Goal: Entertainment & Leisure: Consume media (video, audio)

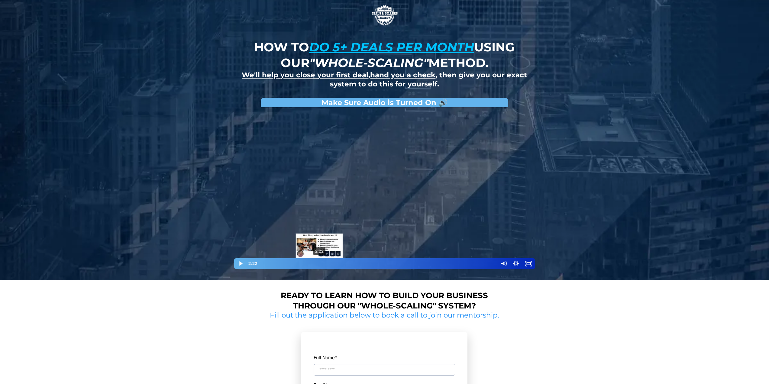
click at [319, 265] on div "2:22" at bounding box center [377, 263] width 233 height 11
click at [321, 264] on div "2:34" at bounding box center [377, 263] width 233 height 11
click at [368, 263] on div "4:21" at bounding box center [377, 263] width 233 height 11
click at [394, 258] on div at bounding box center [385, 189] width 302 height 159
click at [389, 237] on div at bounding box center [385, 189] width 302 height 159
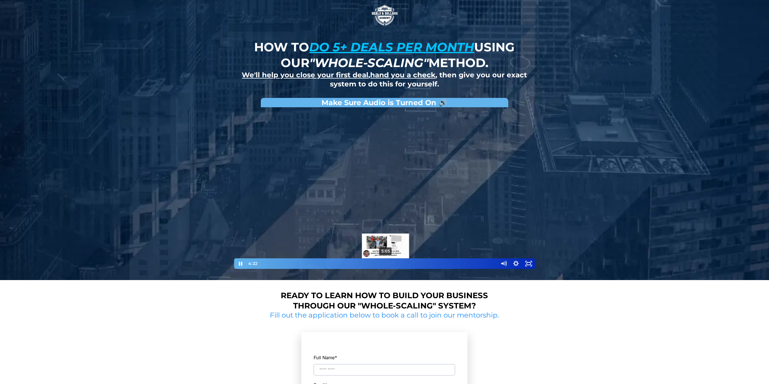
click at [386, 263] on div "5:05" at bounding box center [377, 263] width 233 height 11
click at [406, 263] on div "5:56" at bounding box center [377, 263] width 233 height 11
click at [427, 263] on div "6:46" at bounding box center [377, 263] width 233 height 11
click at [438, 263] on div "7:14" at bounding box center [377, 263] width 233 height 11
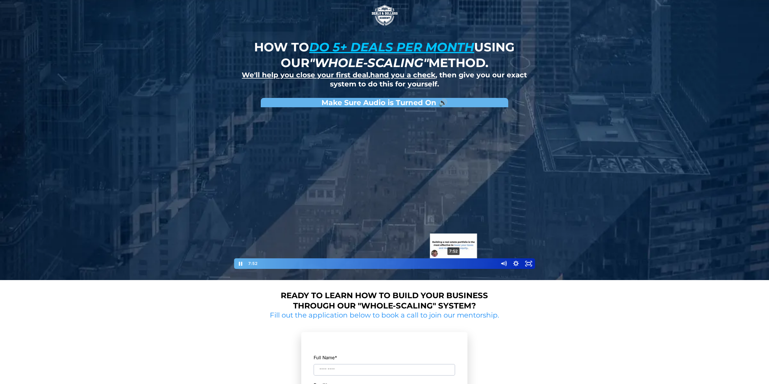
click at [454, 262] on div "7:52" at bounding box center [377, 263] width 233 height 11
click at [469, 263] on div "8:29" at bounding box center [377, 263] width 233 height 11
click at [483, 215] on div at bounding box center [385, 189] width 302 height 159
